Goal: Navigation & Orientation: Understand site structure

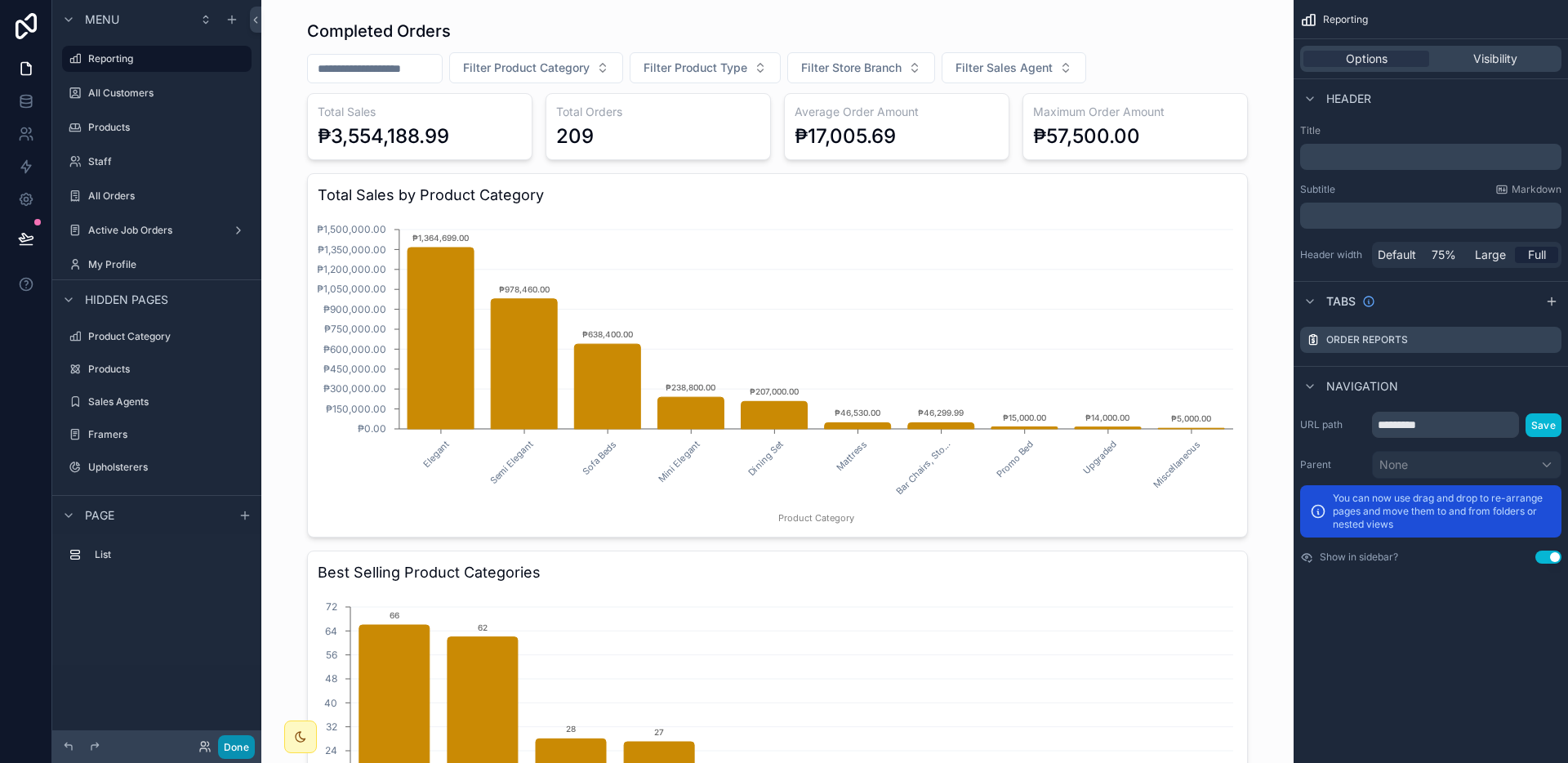
click at [233, 749] on button "Done" at bounding box center [237, 747] width 37 height 24
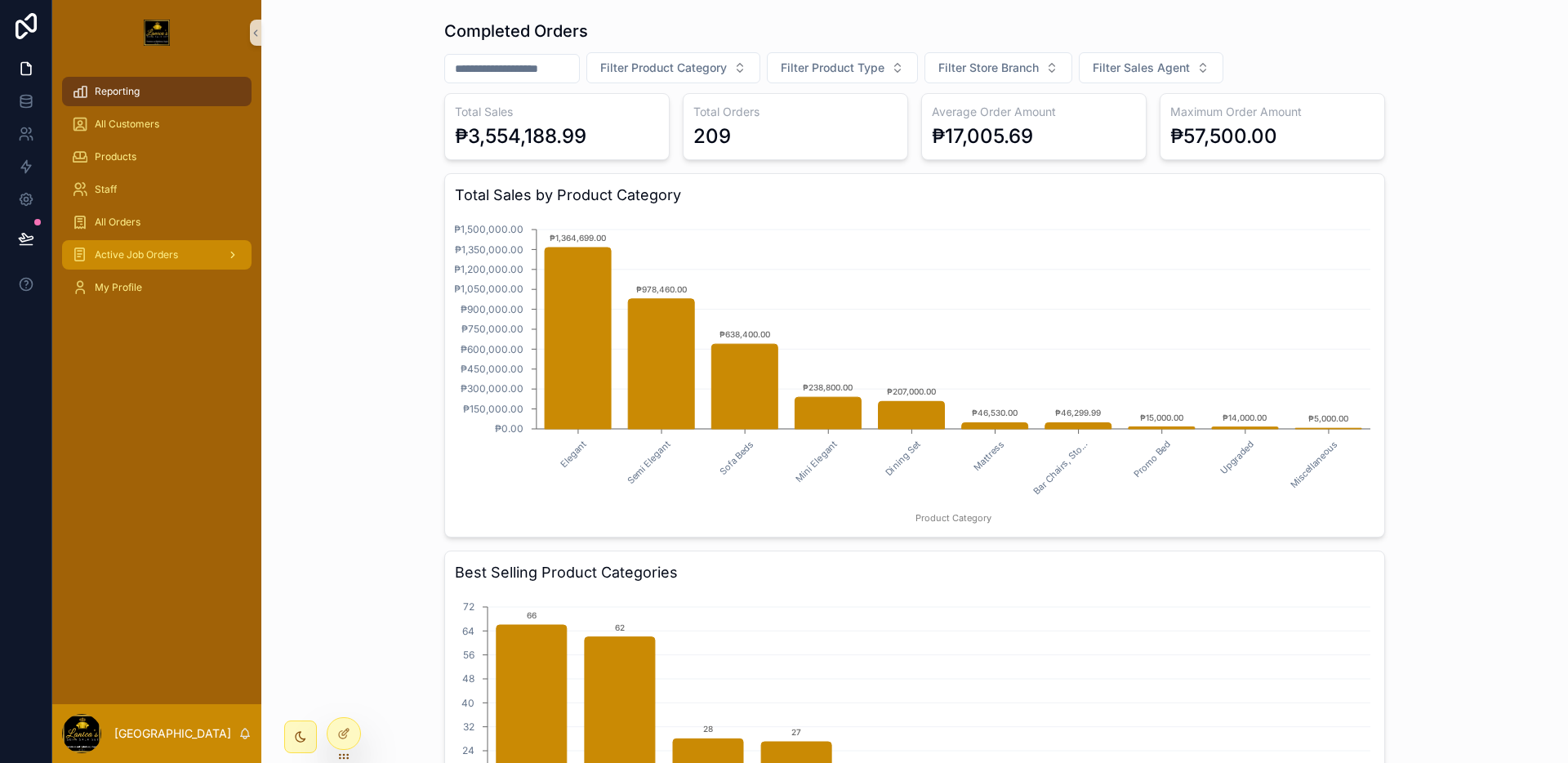
click at [168, 255] on span "Active Job Orders" at bounding box center [136, 255] width 83 height 13
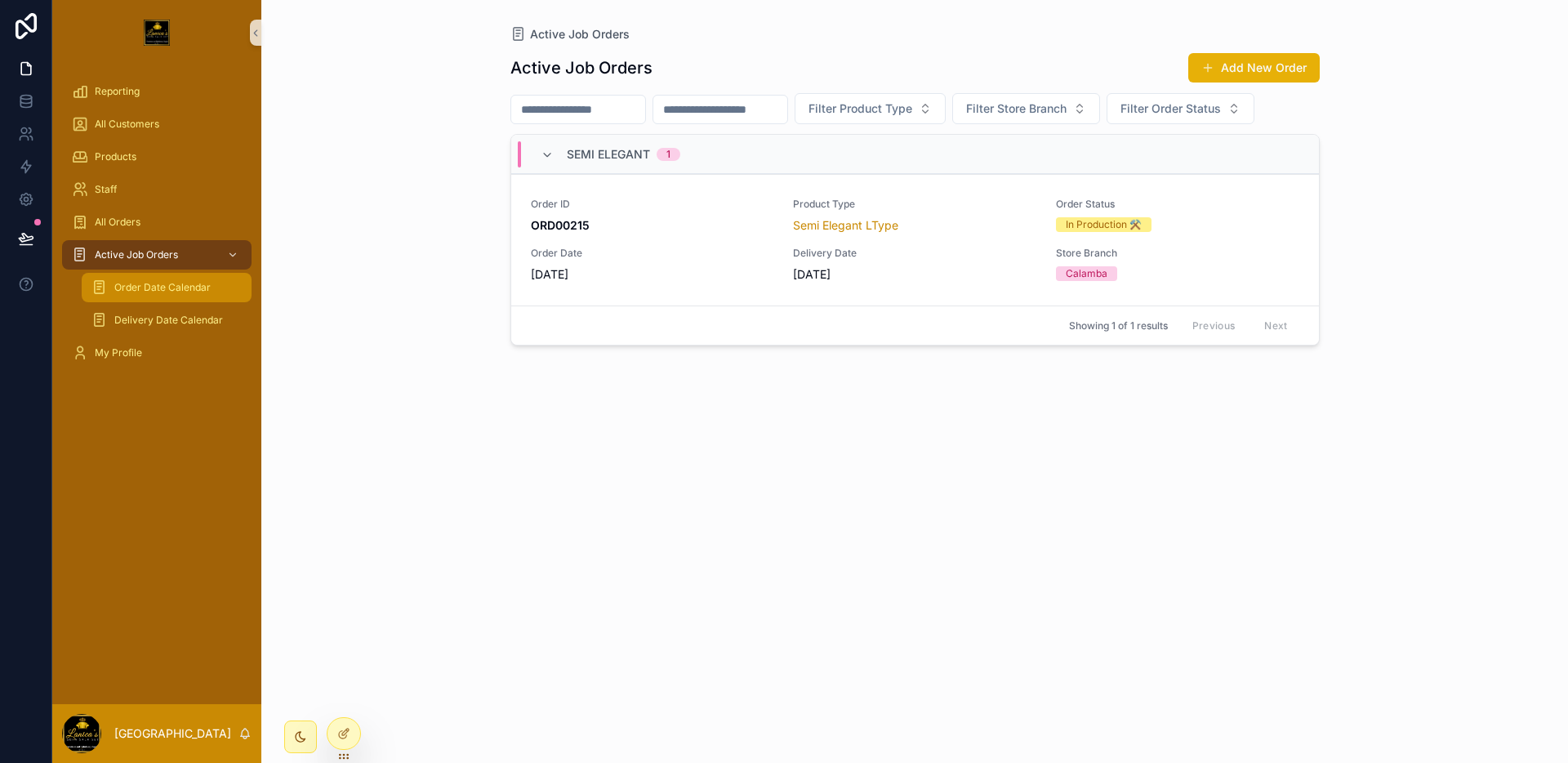
click at [155, 287] on span "Order Date Calendar" at bounding box center [162, 287] width 97 height 13
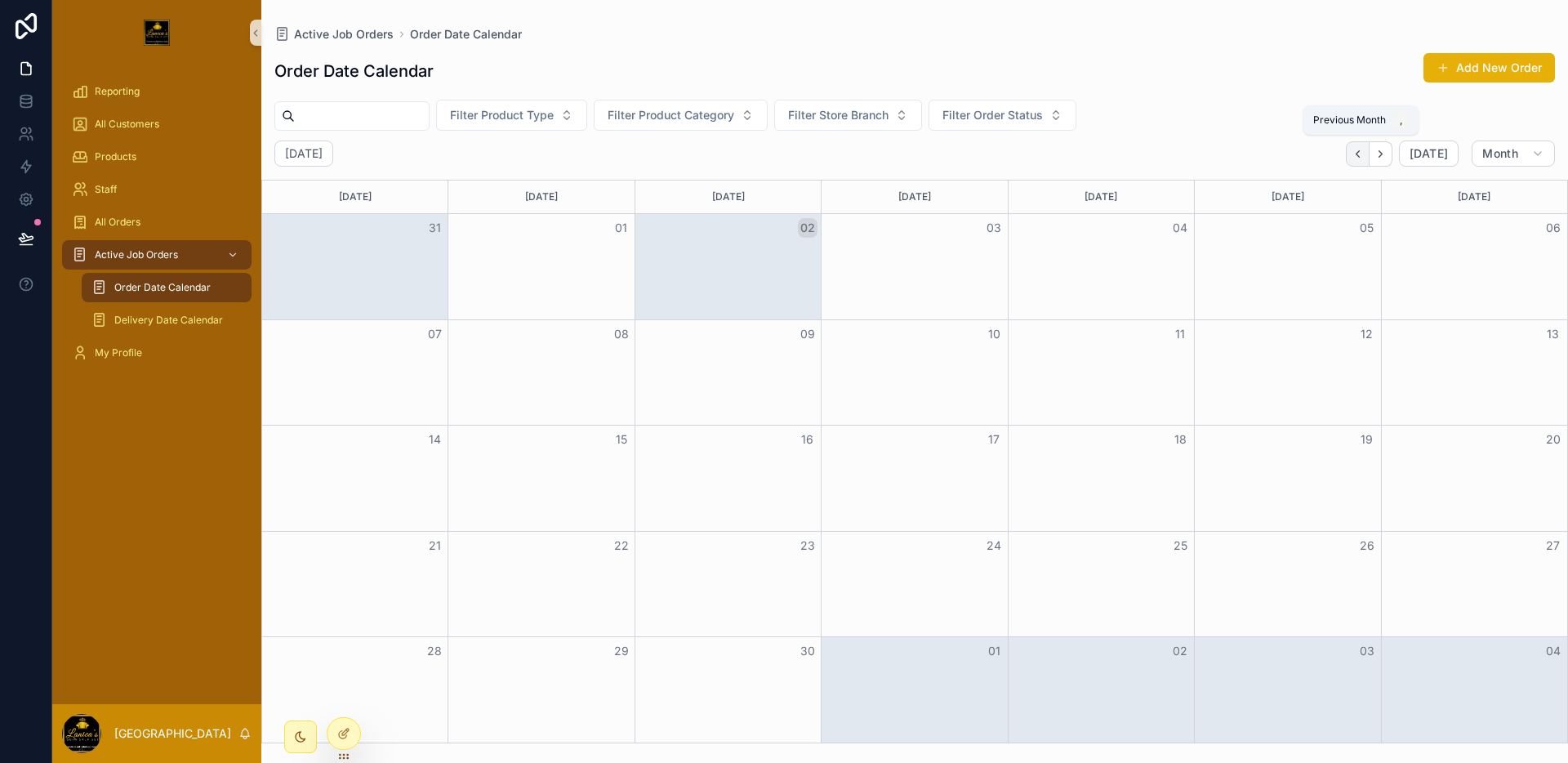
click at [1366, 153] on button "Back" at bounding box center [1357, 154] width 24 height 25
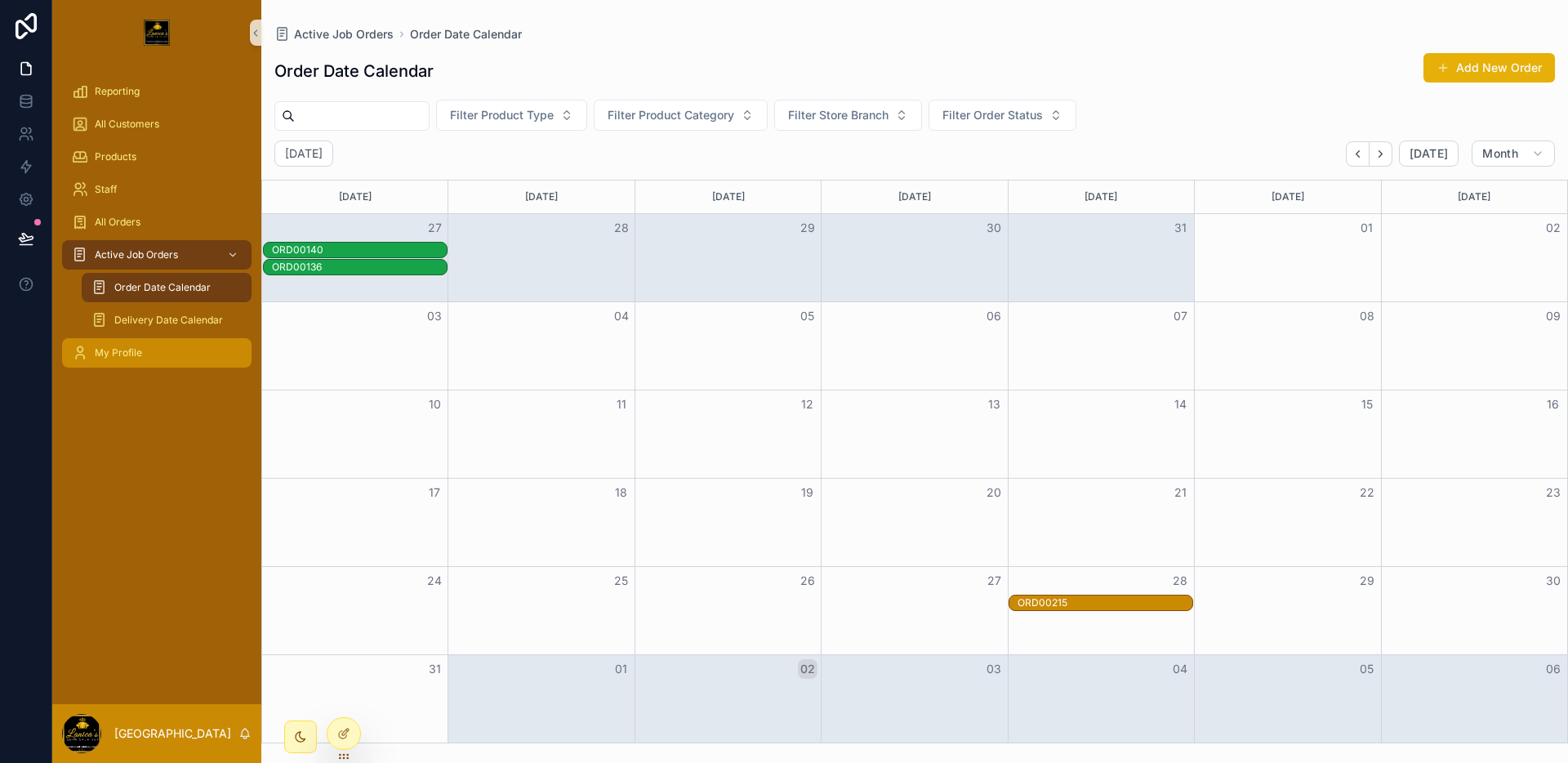
click at [163, 339] on div "My Profile" at bounding box center [157, 352] width 170 height 26
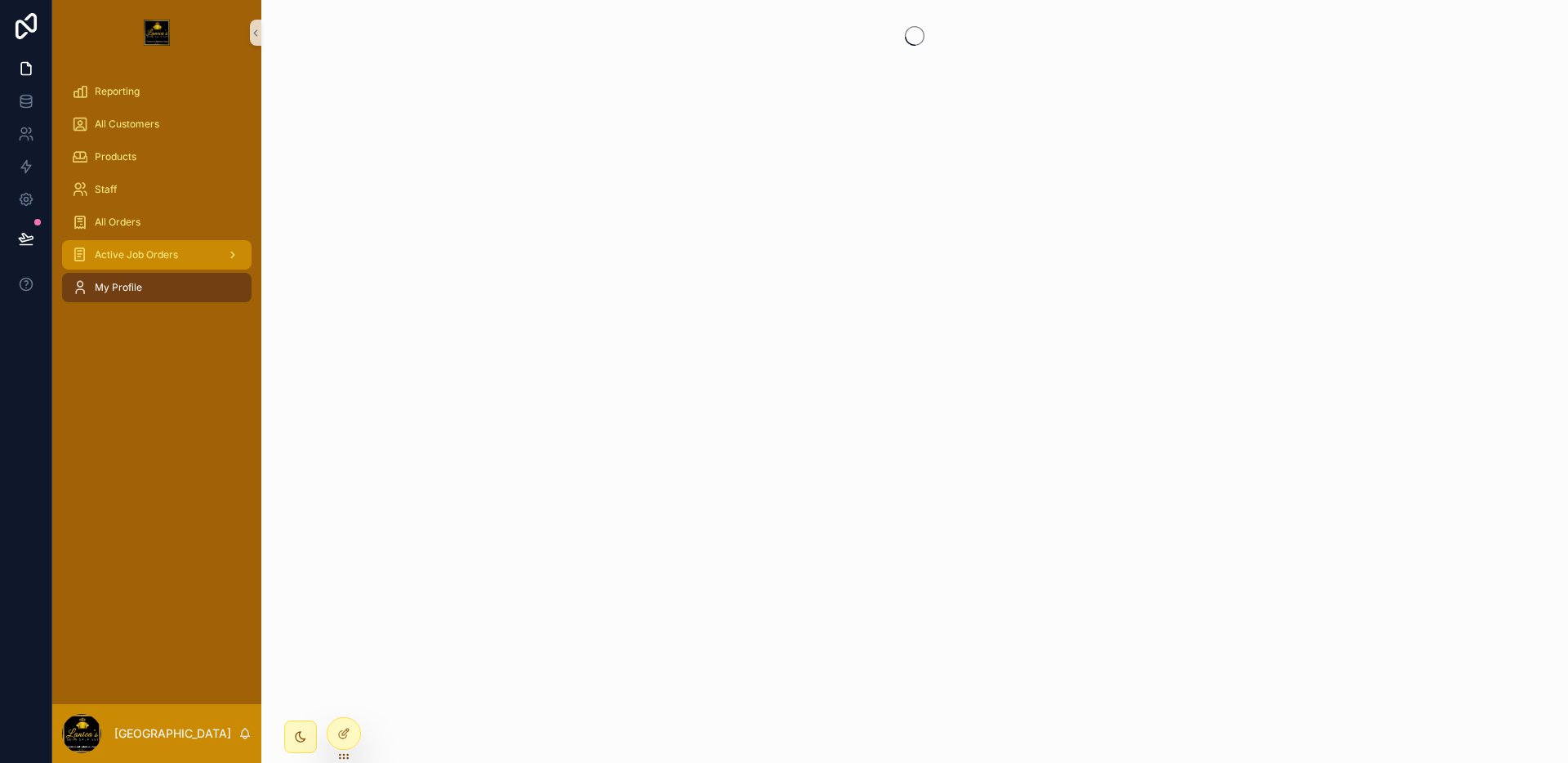
click at [149, 253] on span "Active Job Orders" at bounding box center [136, 255] width 83 height 13
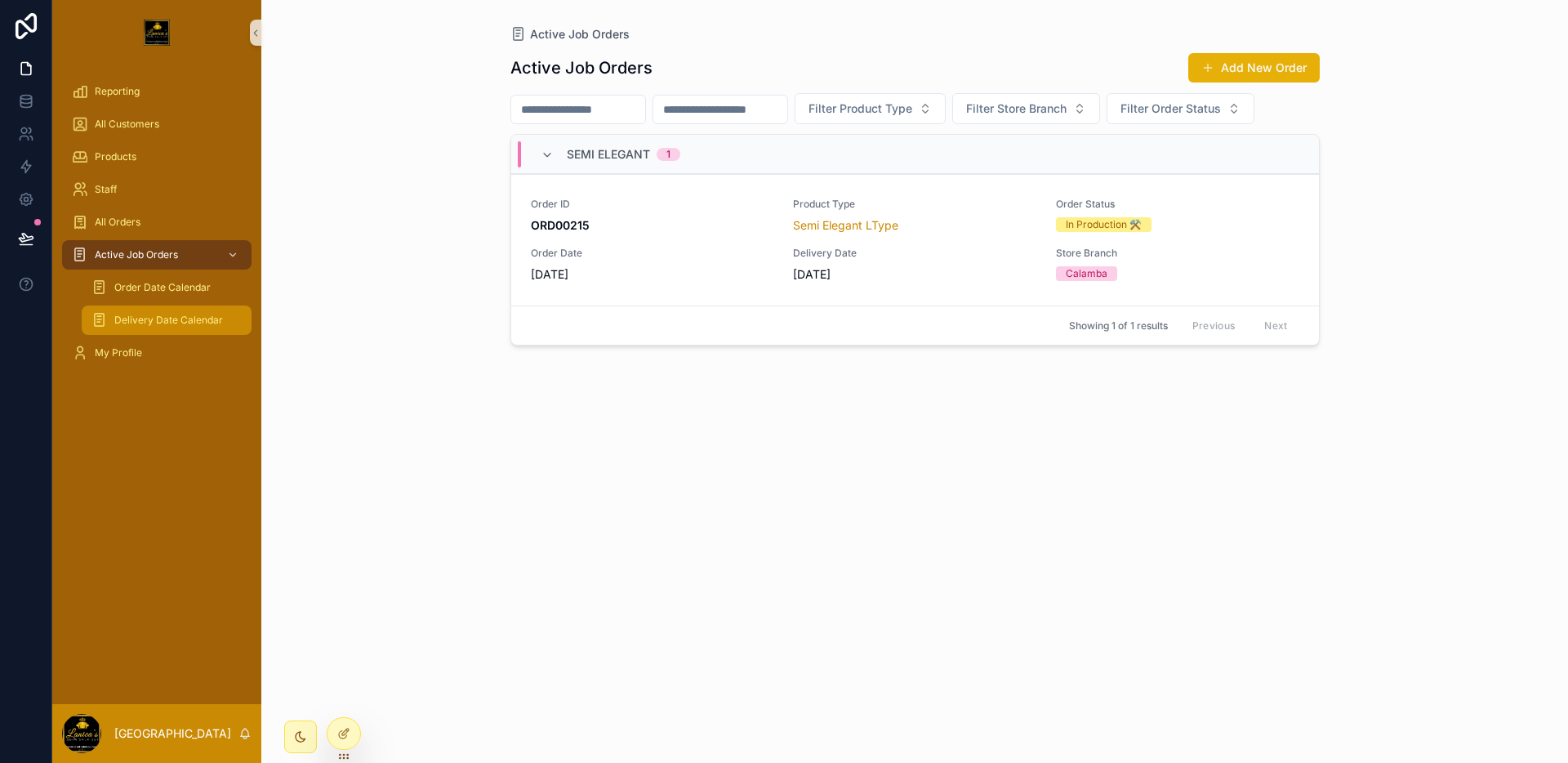
click at [150, 315] on span "Delivery Date Calendar" at bounding box center [168, 320] width 108 height 13
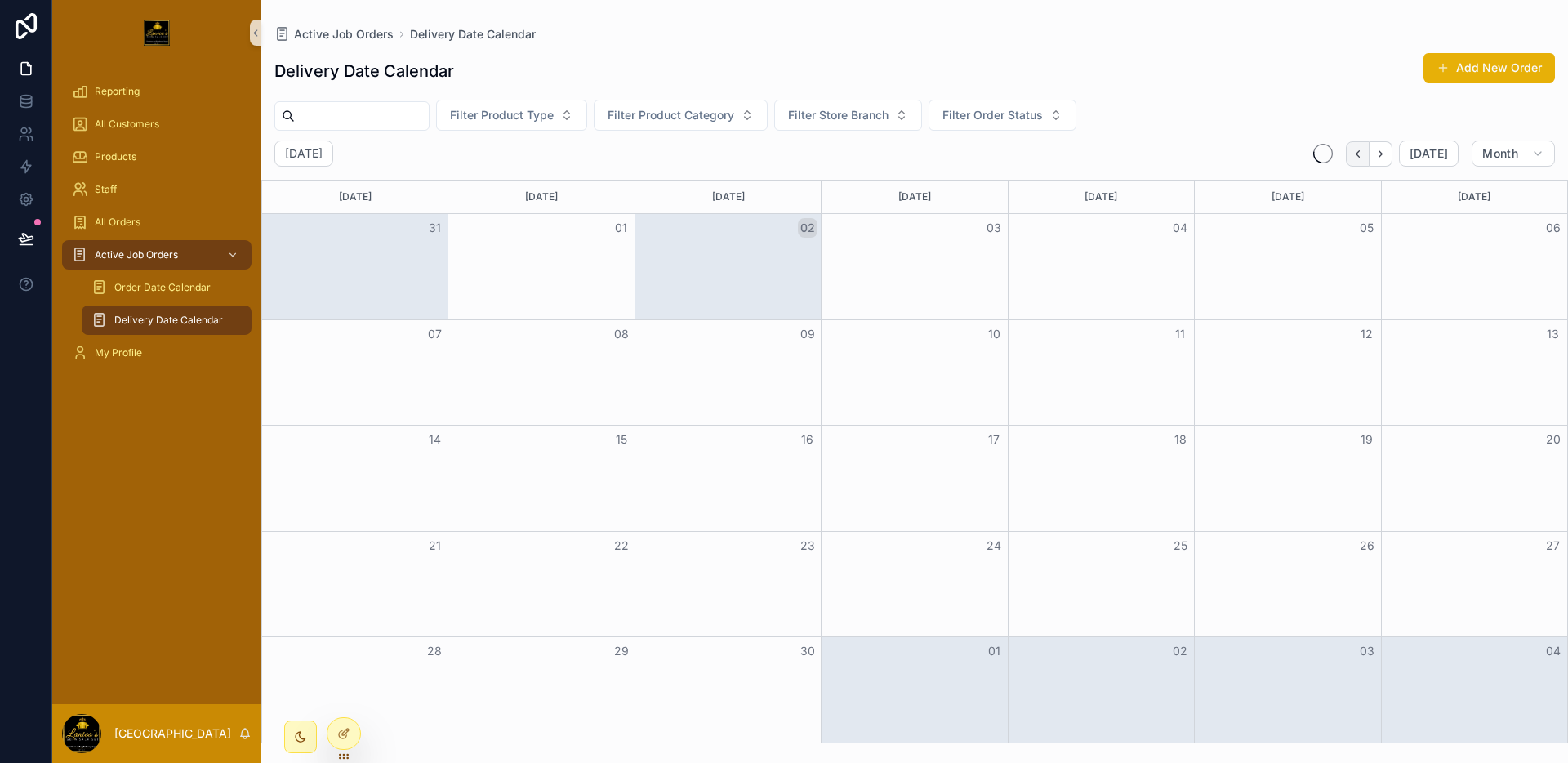
click at [1362, 155] on icon "Back" at bounding box center [1357, 154] width 13 height 13
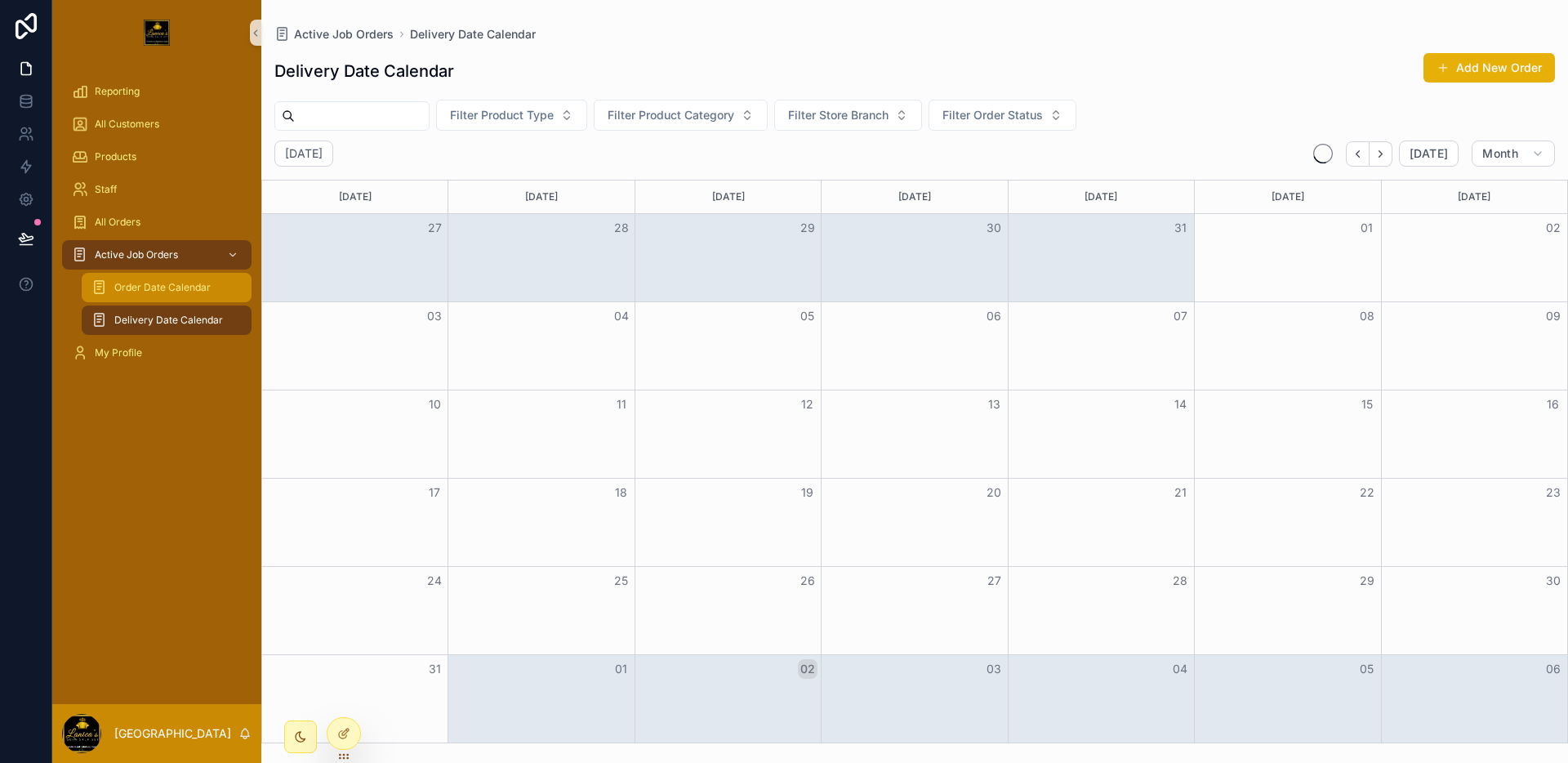
click at [212, 293] on div "Order Date Calendar" at bounding box center [166, 287] width 150 height 26
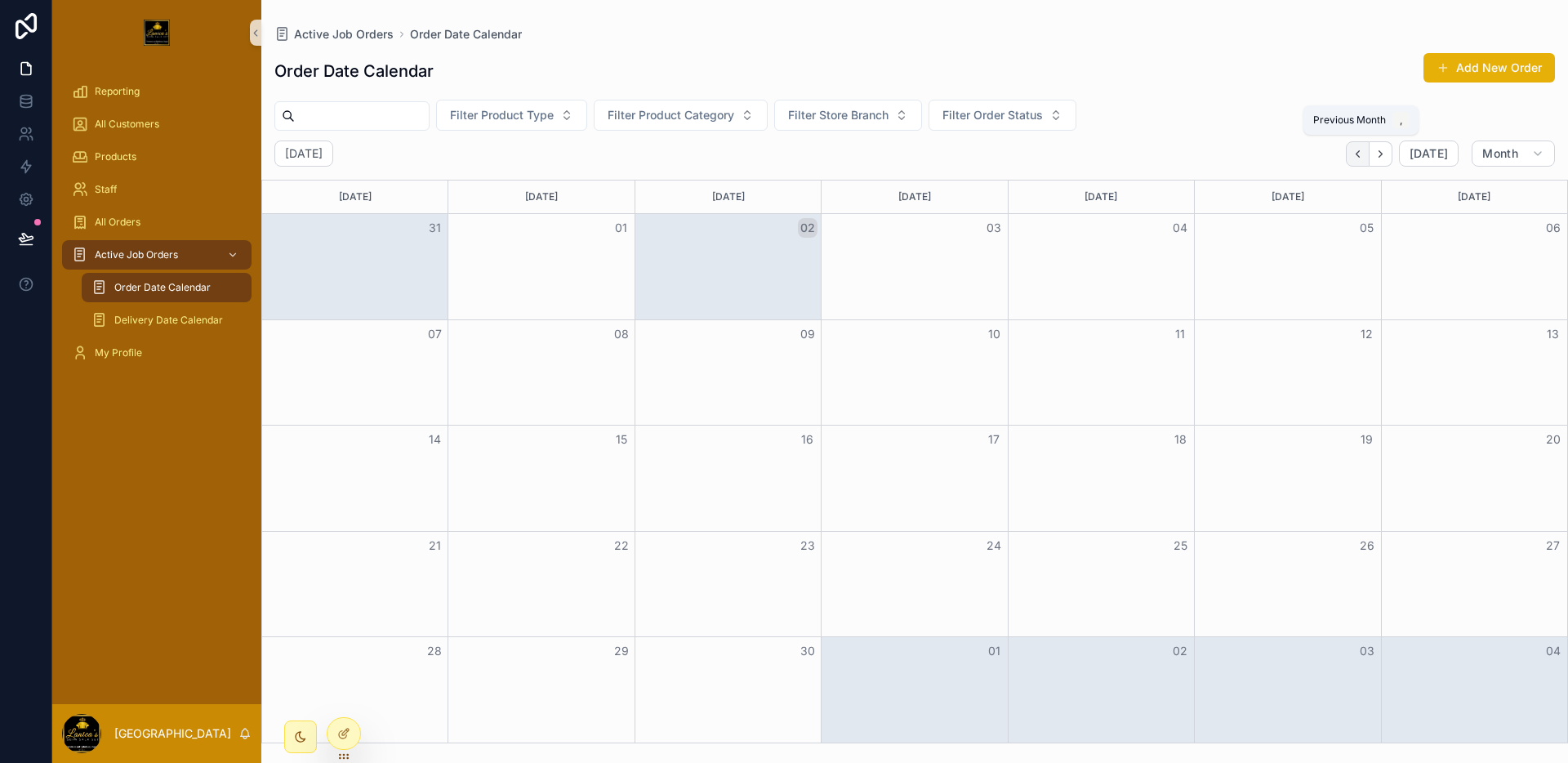
click at [1368, 154] on button "Back" at bounding box center [1357, 154] width 24 height 25
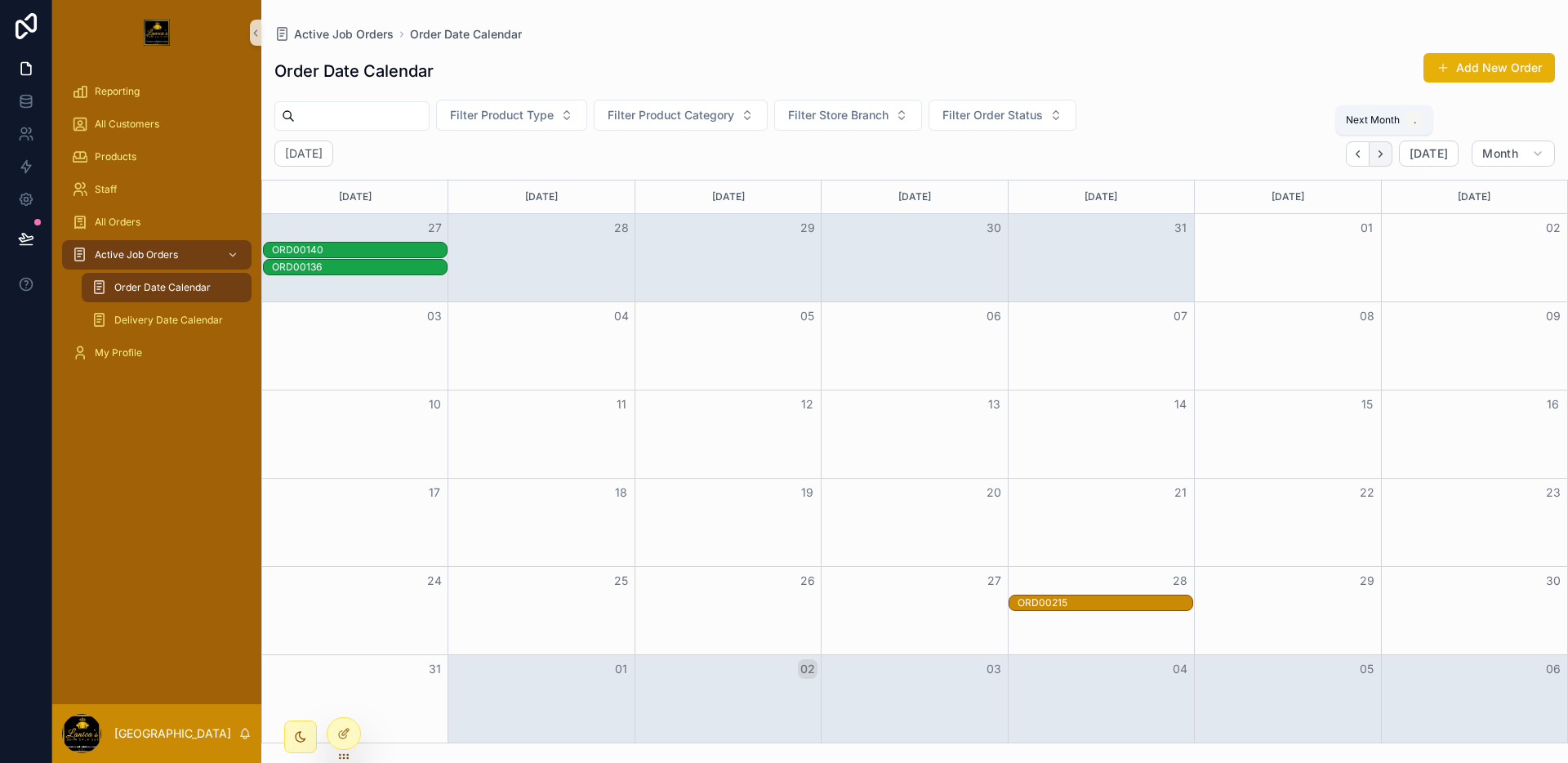
click at [1380, 155] on icon "Next" at bounding box center [1380, 154] width 13 height 13
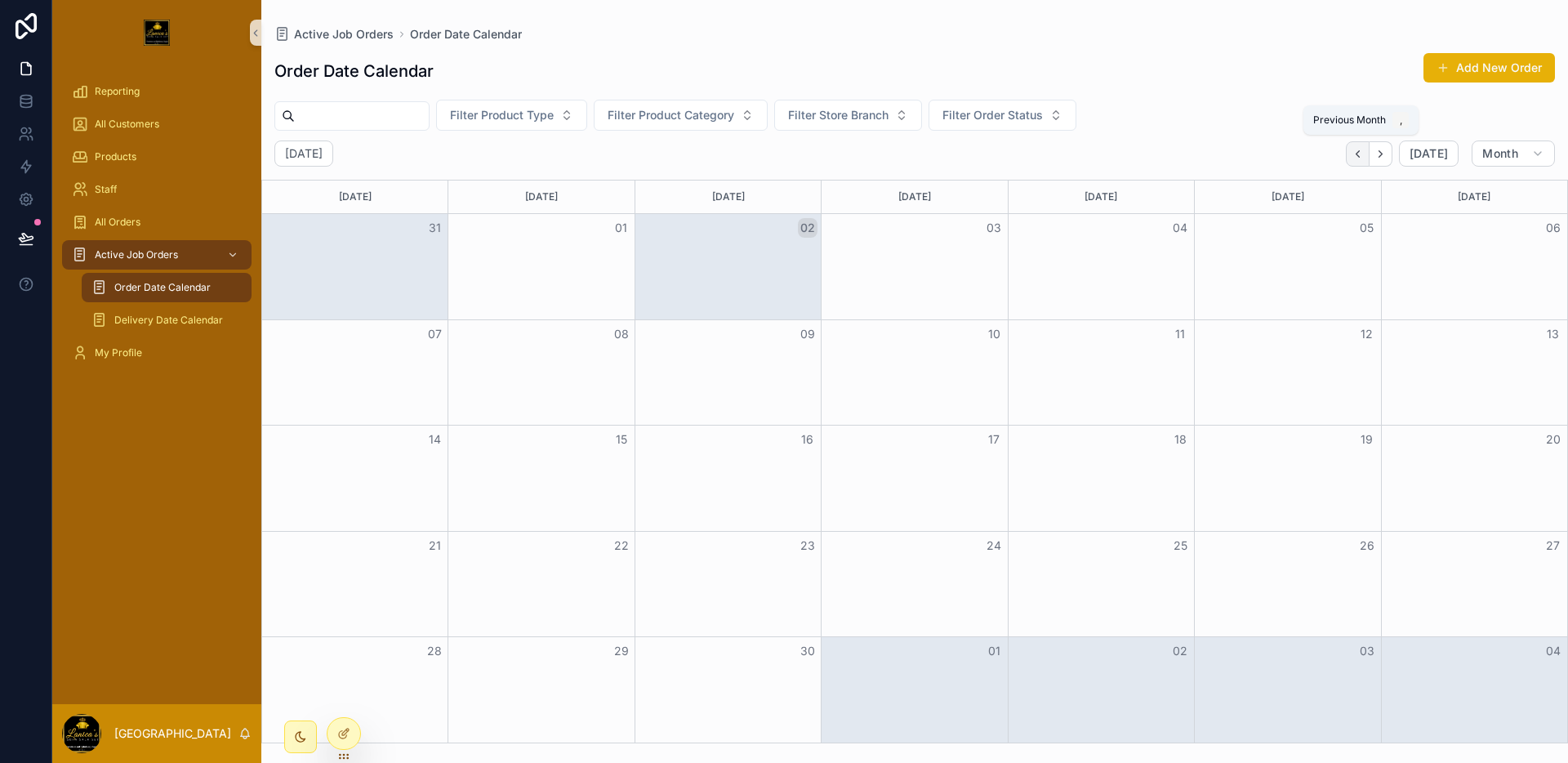
click at [1361, 158] on icon "Back" at bounding box center [1357, 154] width 13 height 13
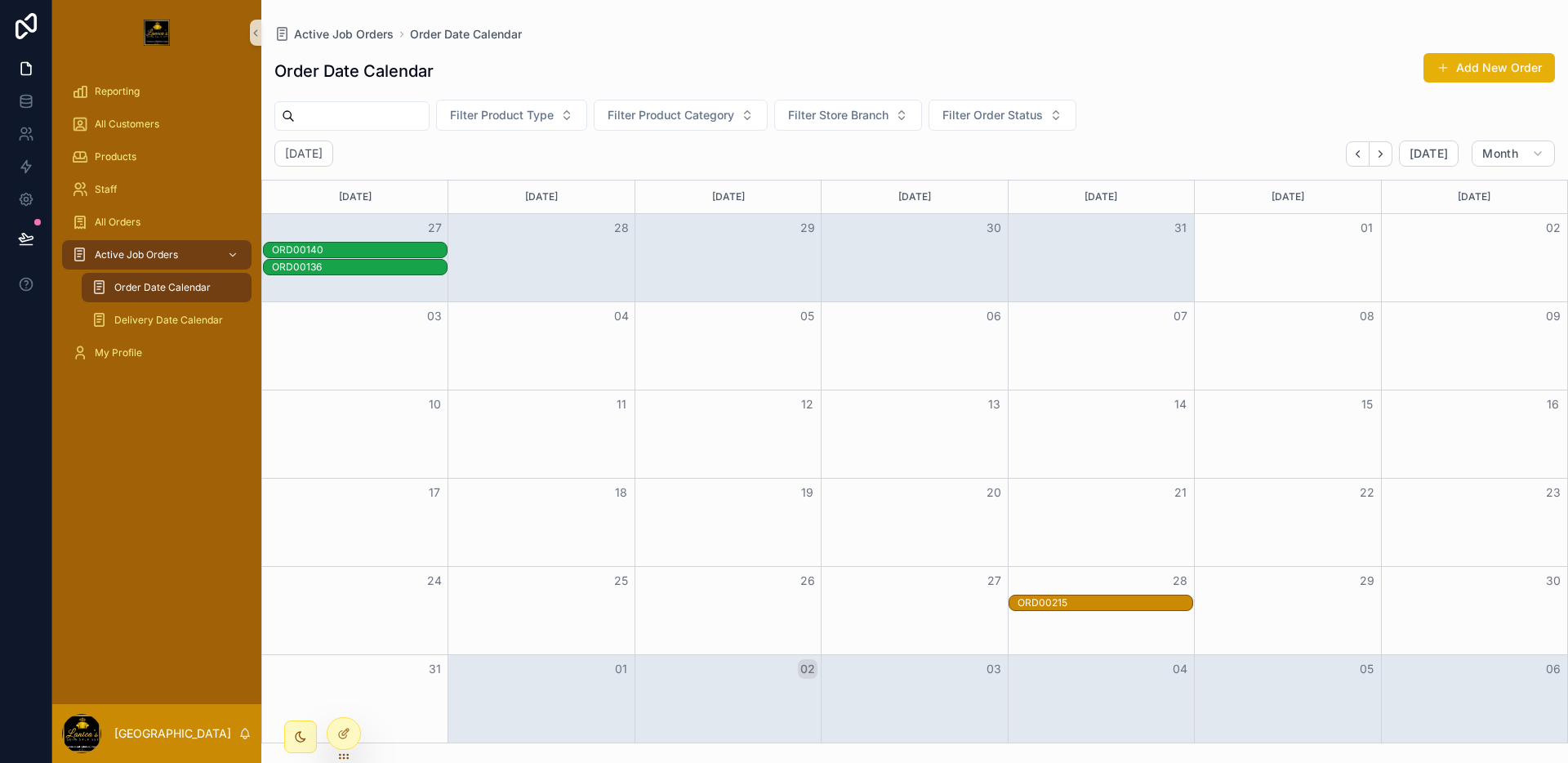
click at [1101, 597] on div "ORD00215" at bounding box center [1105, 603] width 175 height 13
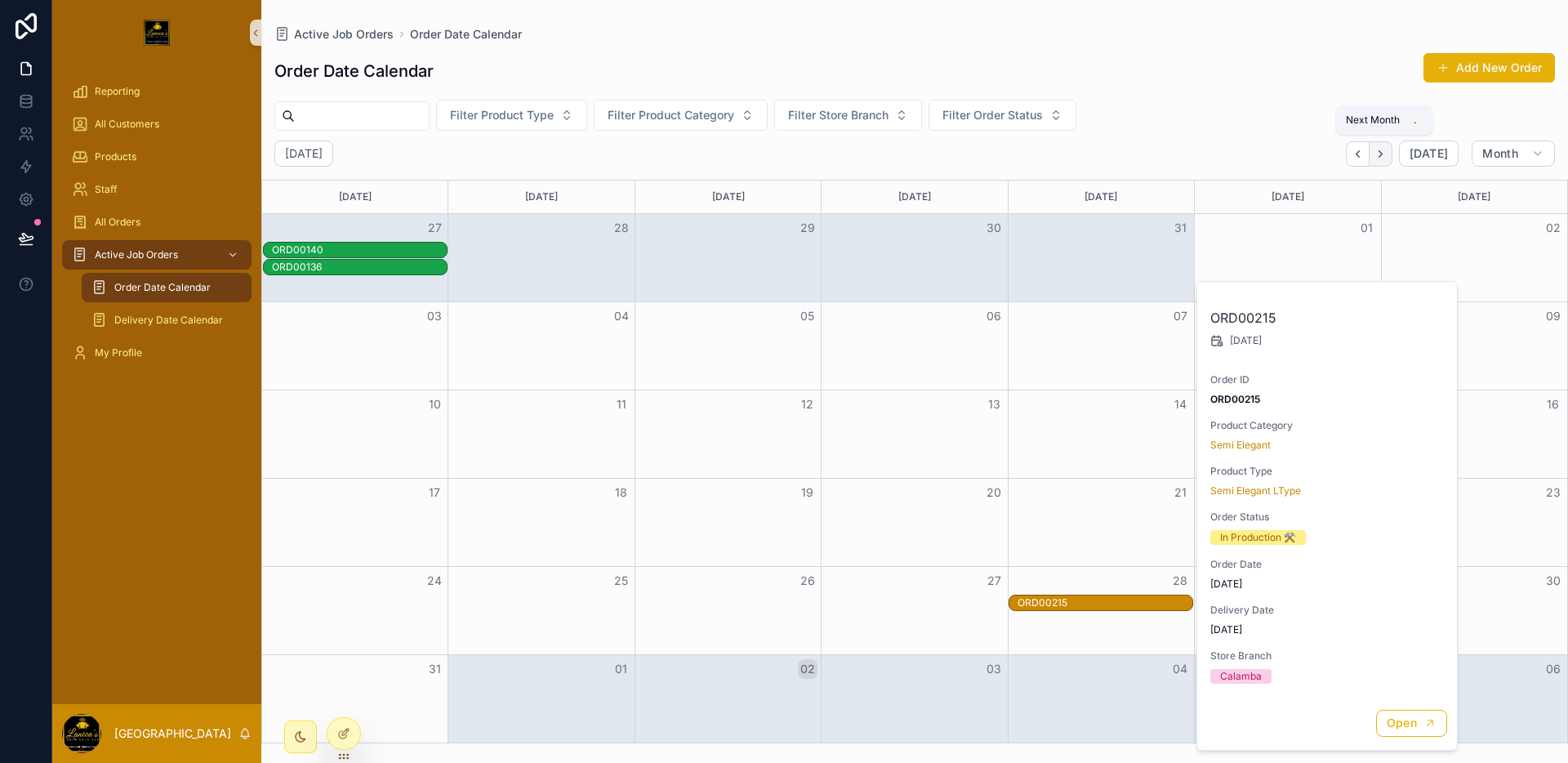
click at [1380, 153] on icon "Next" at bounding box center [1380, 154] width 13 height 13
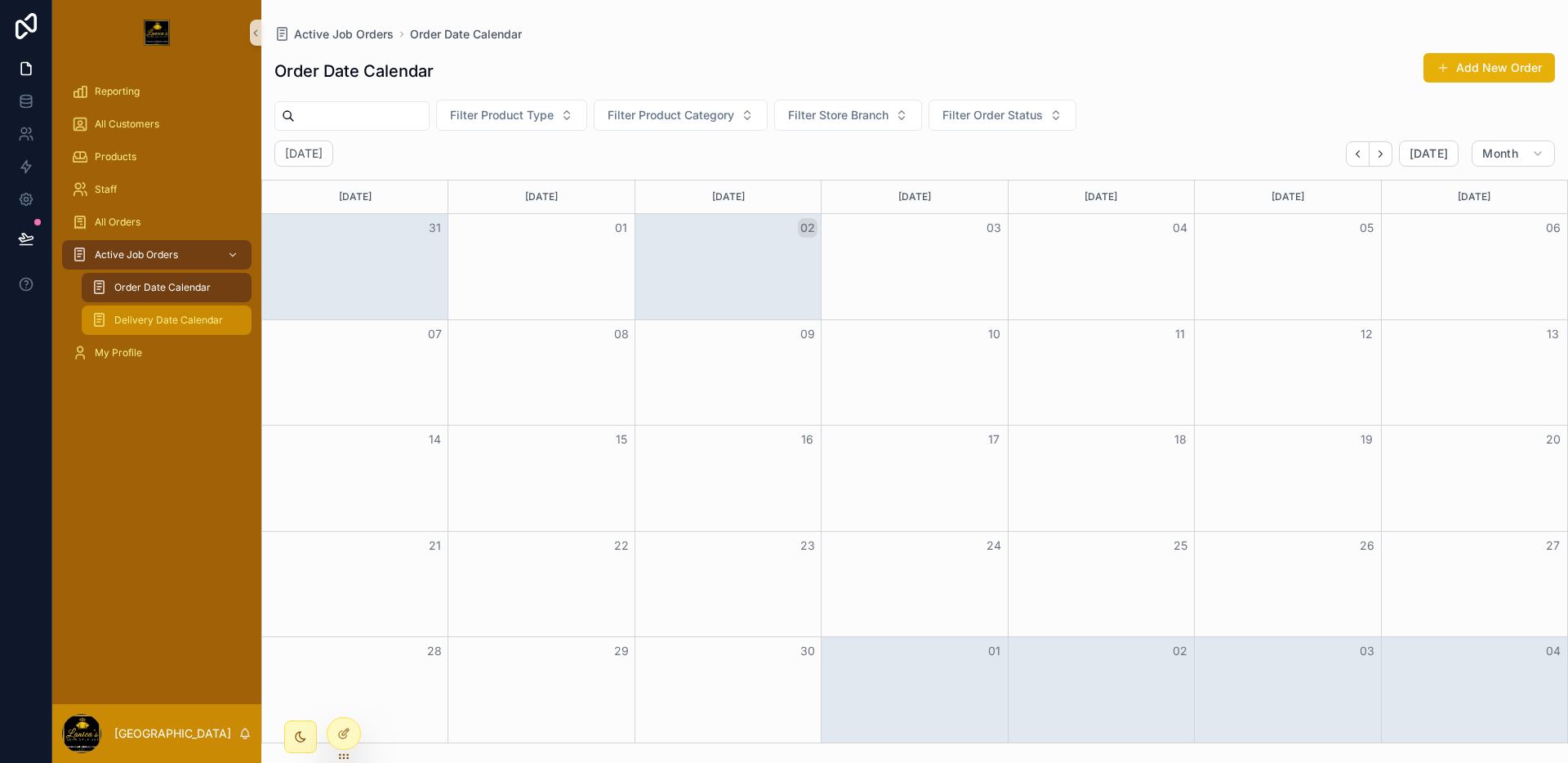
click at [179, 329] on div "Delivery Date Calendar" at bounding box center [166, 320] width 150 height 26
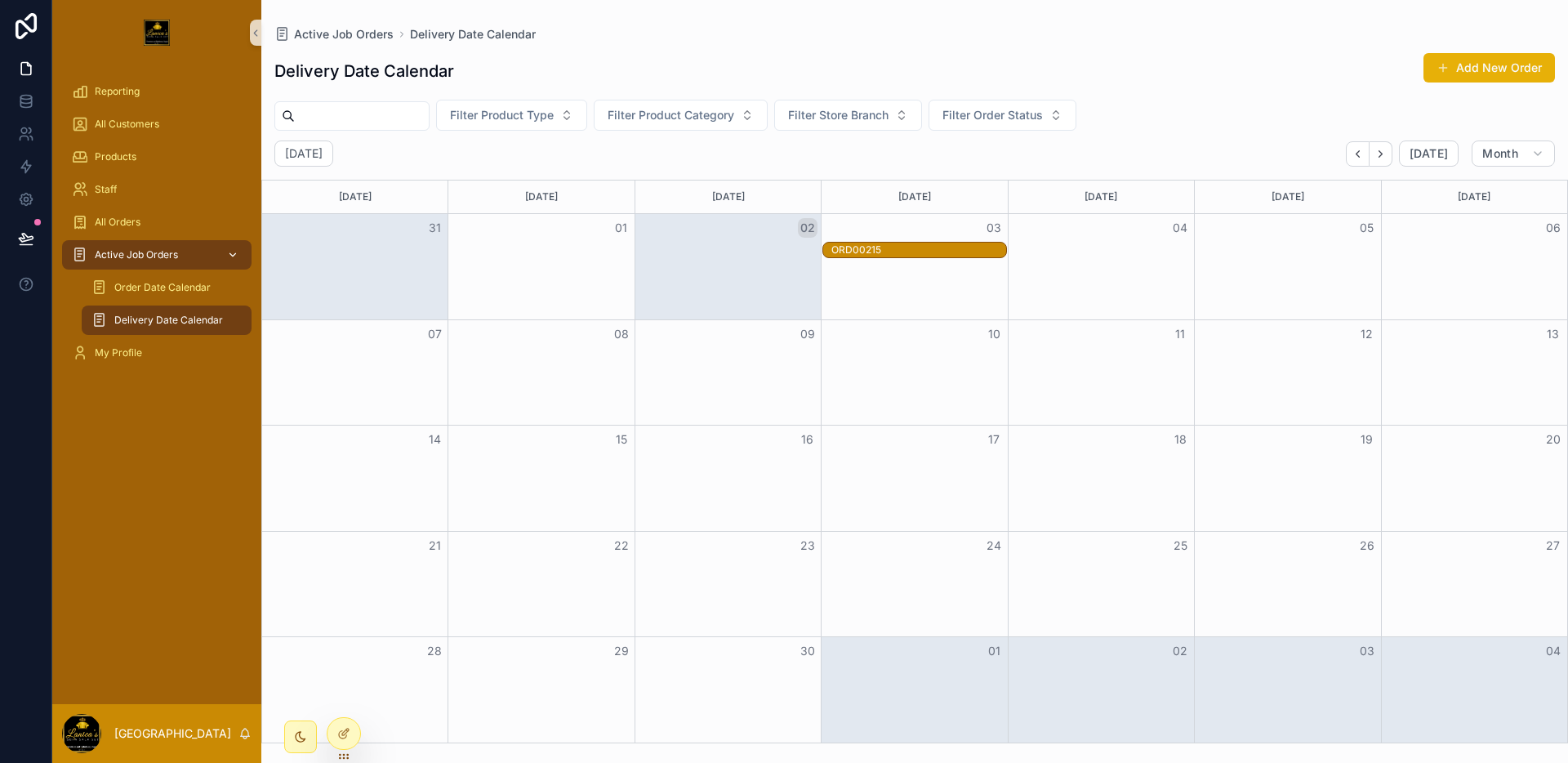
click at [160, 257] on span "Active Job Orders" at bounding box center [136, 255] width 83 height 13
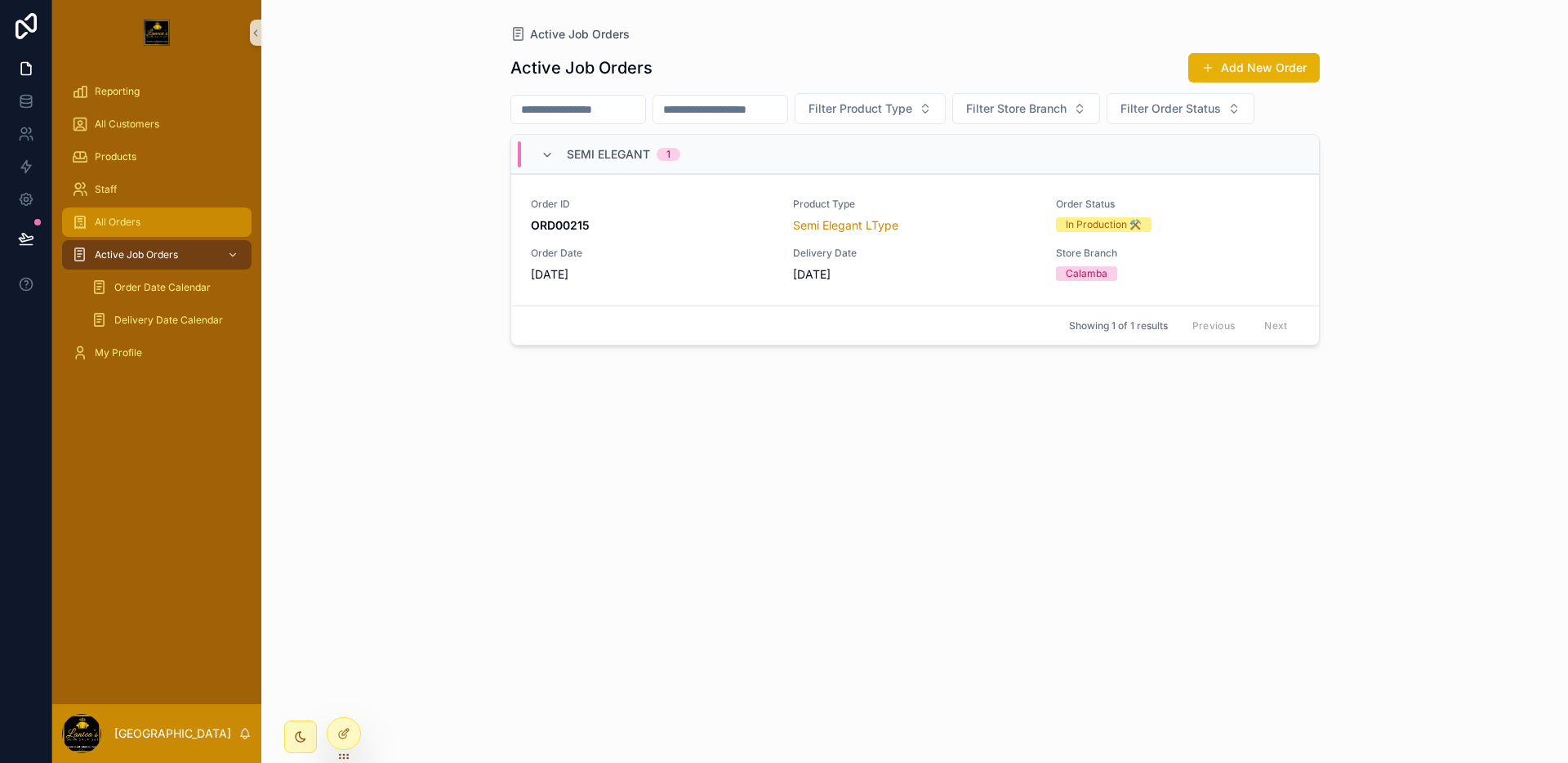
click at [134, 216] on span "All Orders" at bounding box center [118, 223] width 45 height 13
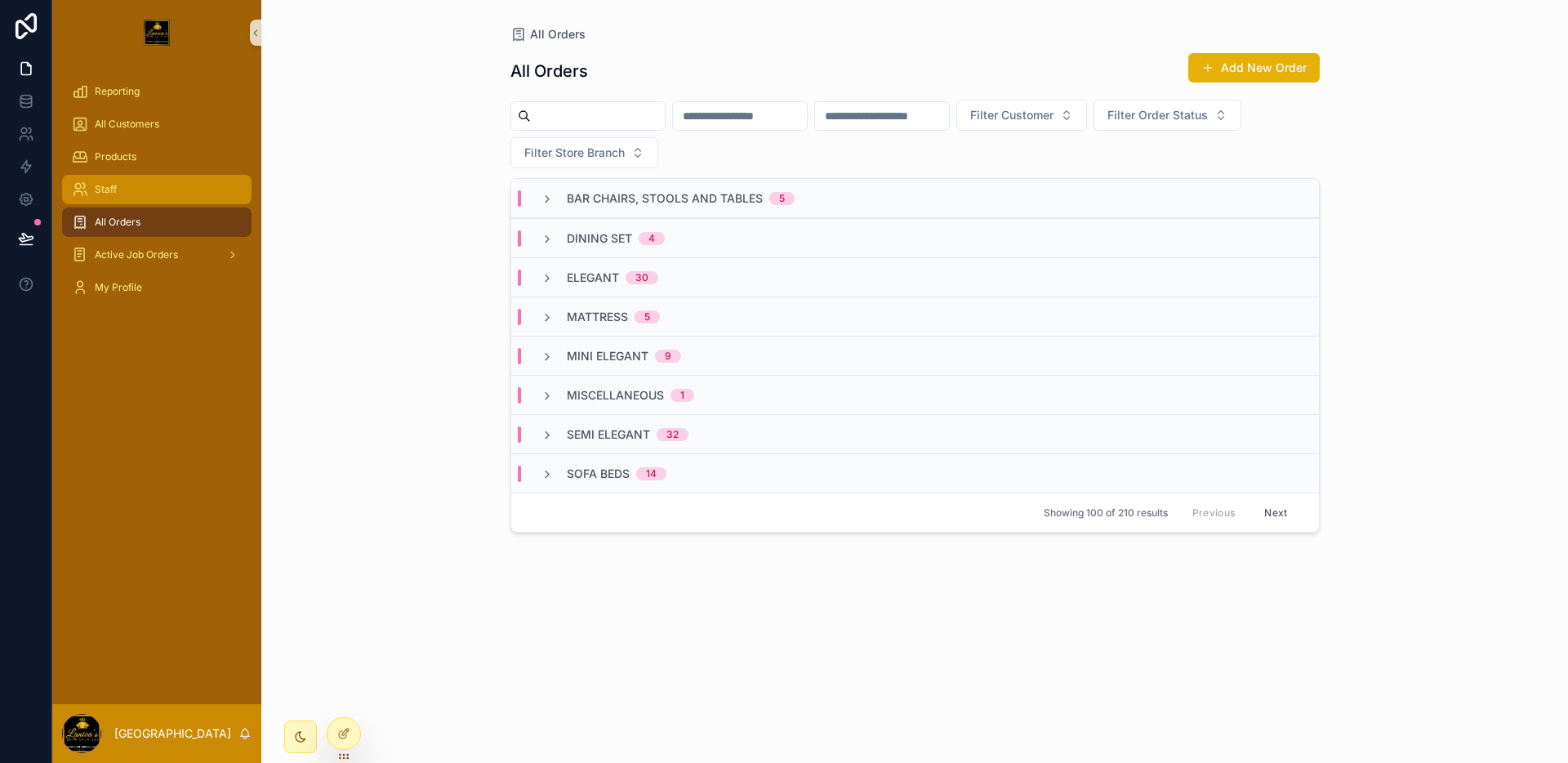
click at [136, 186] on div "Staff" at bounding box center [157, 189] width 170 height 26
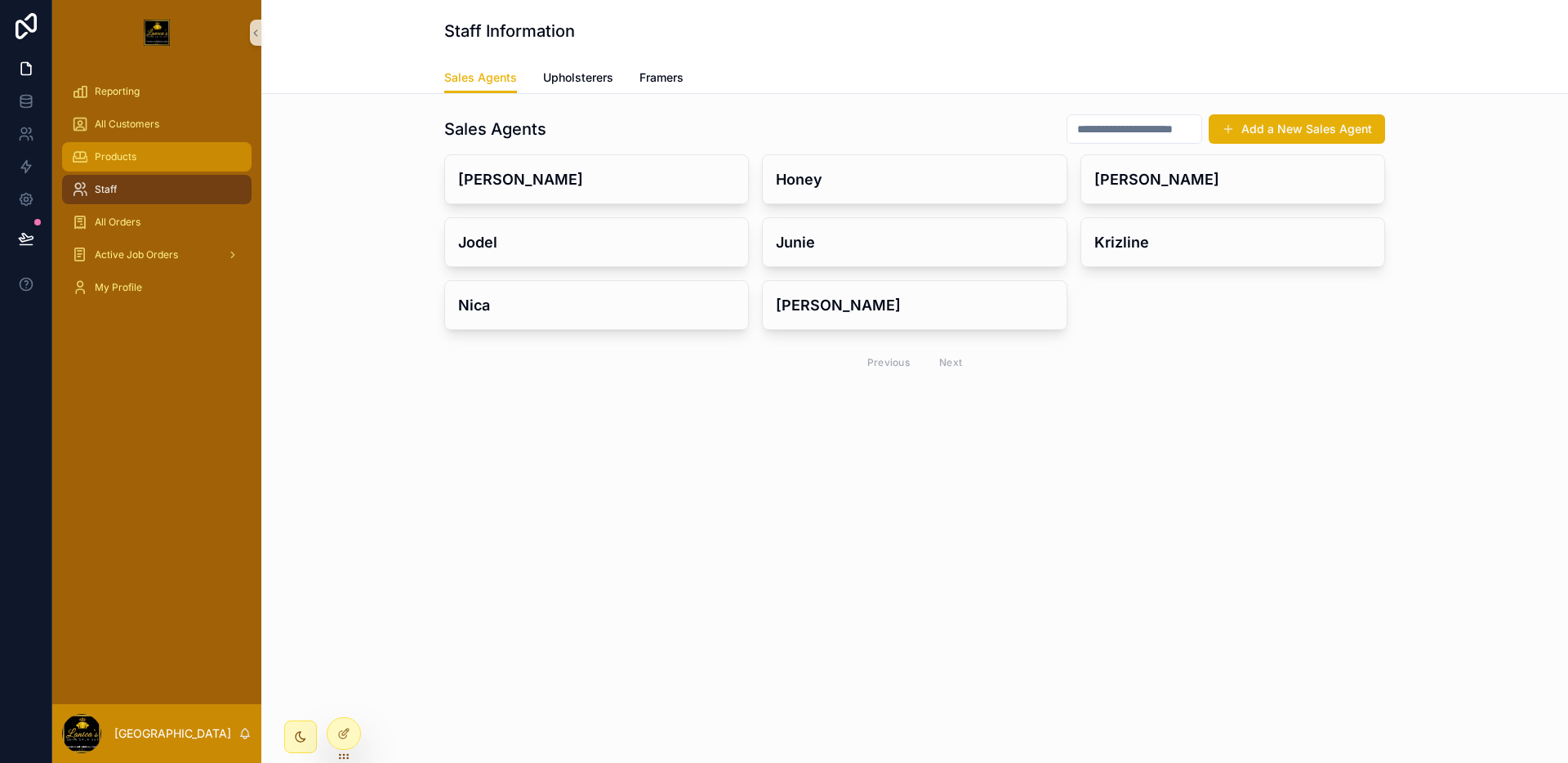
click at [144, 164] on div "Products" at bounding box center [157, 156] width 170 height 26
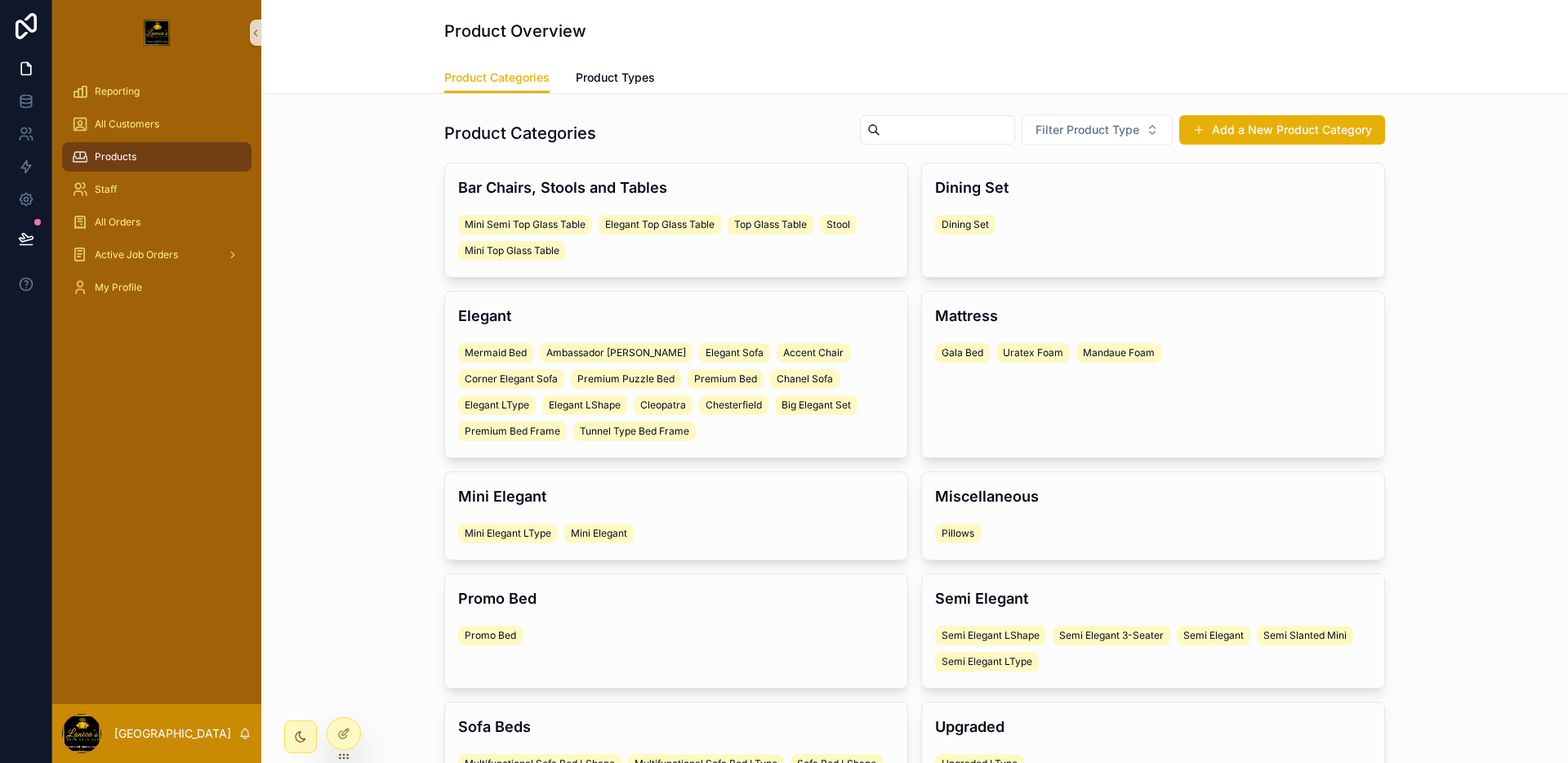
click at [144, 142] on link "Products" at bounding box center [157, 156] width 190 height 29
click at [150, 129] on span "All Customers" at bounding box center [127, 124] width 65 height 13
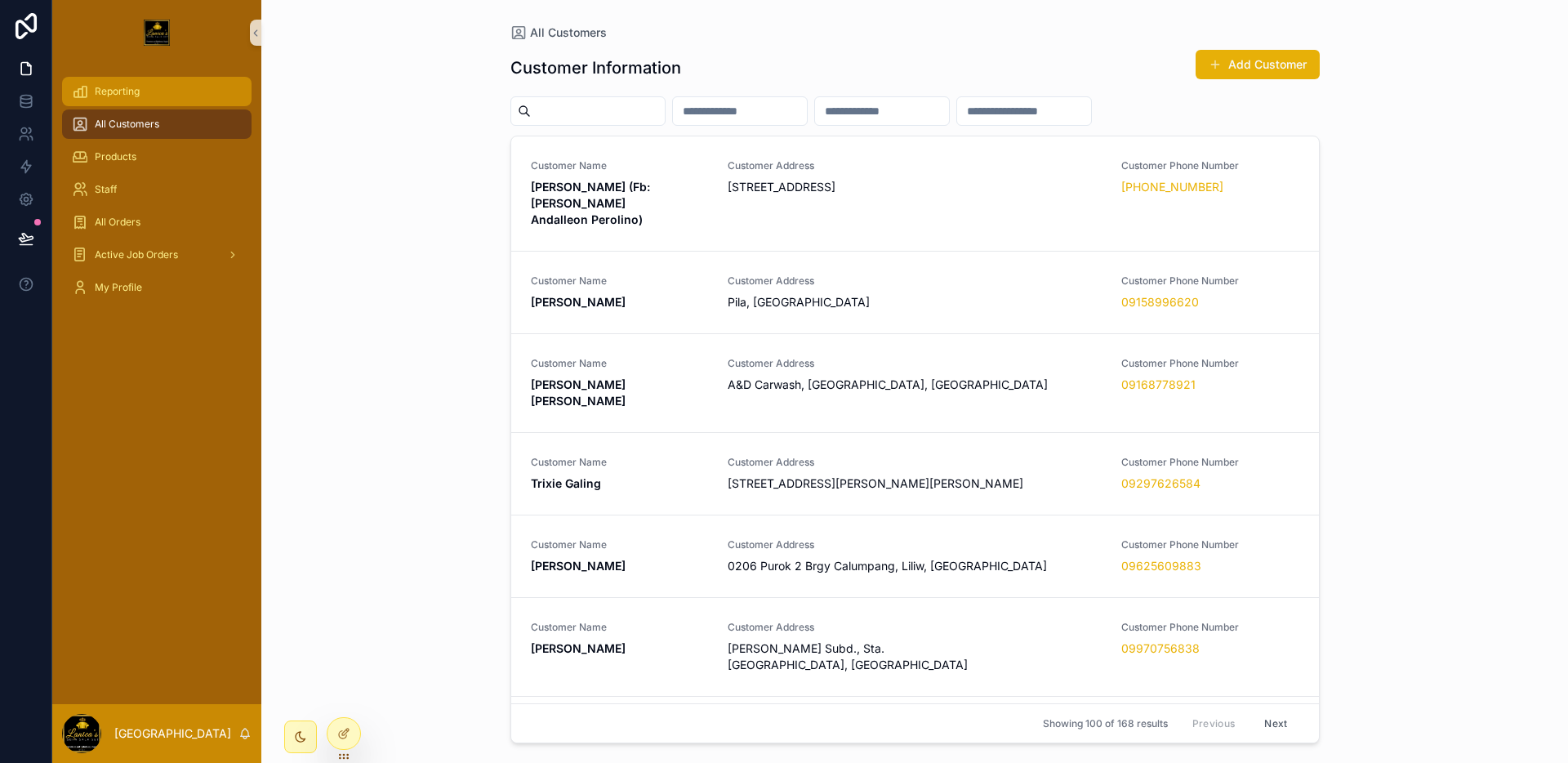
click at [99, 101] on div "Reporting" at bounding box center [157, 91] width 170 height 26
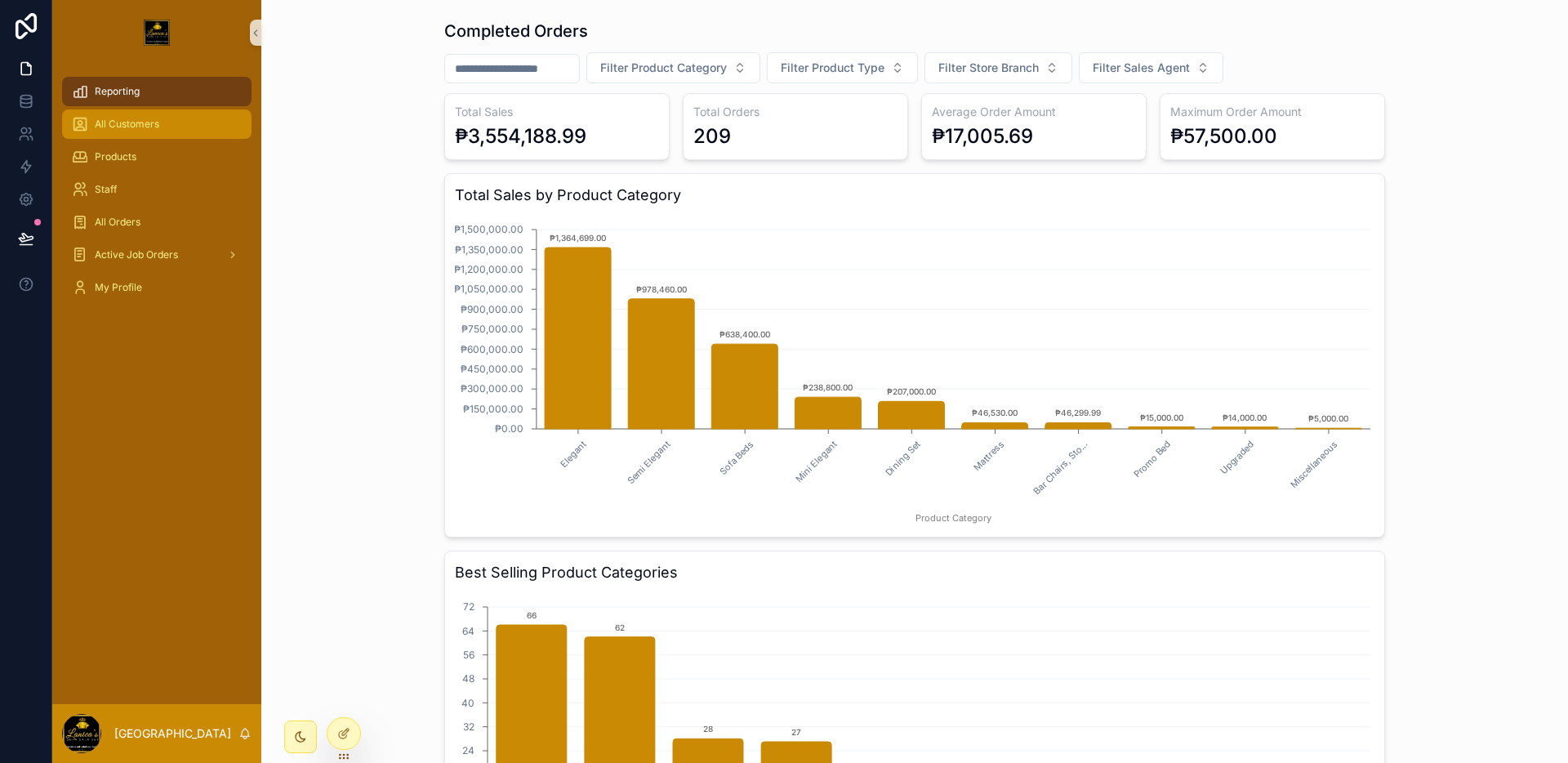
click at [146, 126] on span "All Customers" at bounding box center [127, 124] width 65 height 13
